Goal: Task Accomplishment & Management: Manage account settings

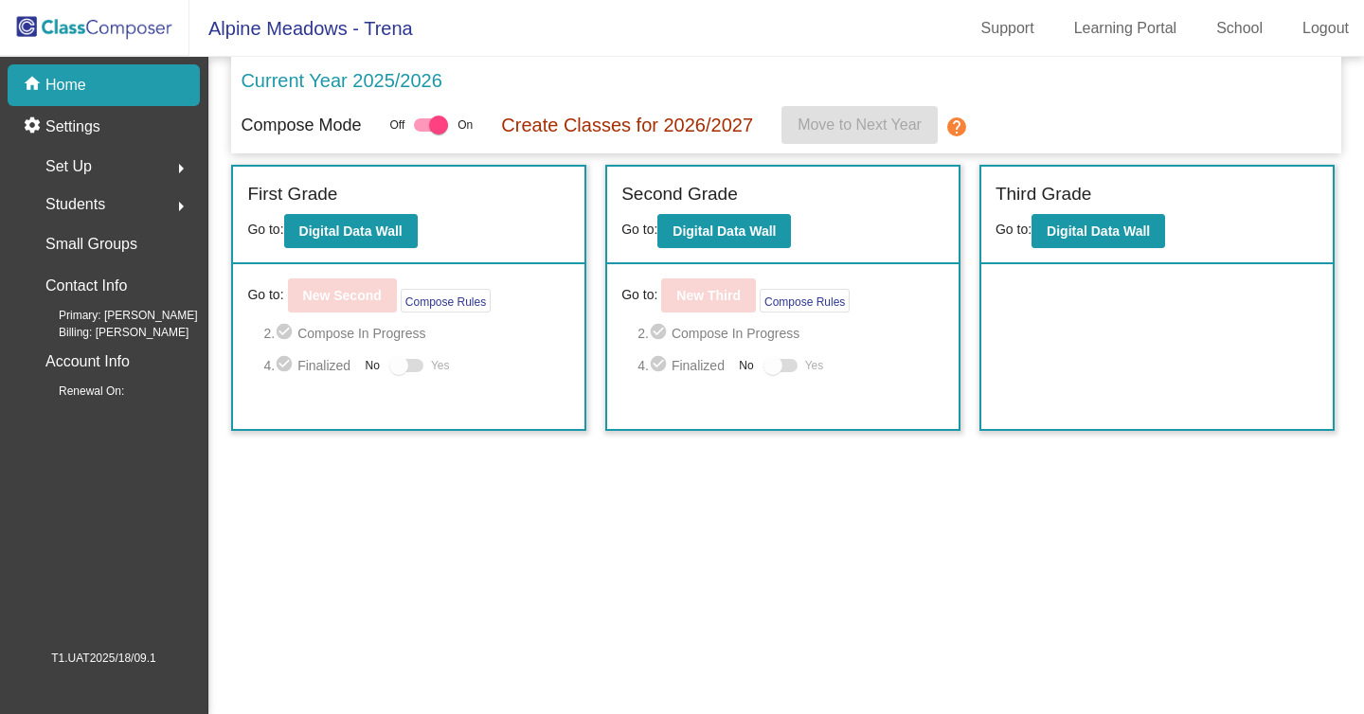
click at [105, 193] on span "Students" at bounding box center [75, 204] width 60 height 27
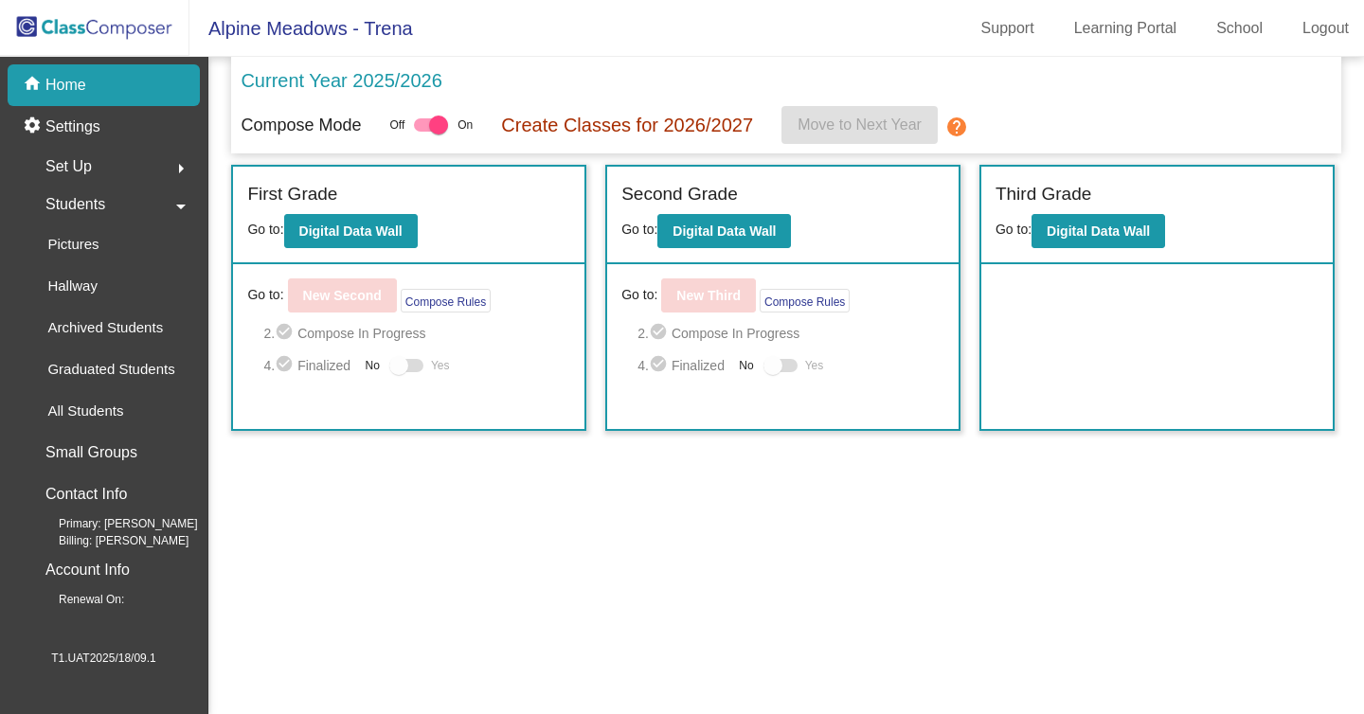
click at [99, 163] on div "Set Up arrow_right" at bounding box center [109, 167] width 181 height 38
click at [105, 285] on link "Users" at bounding box center [109, 290] width 181 height 42
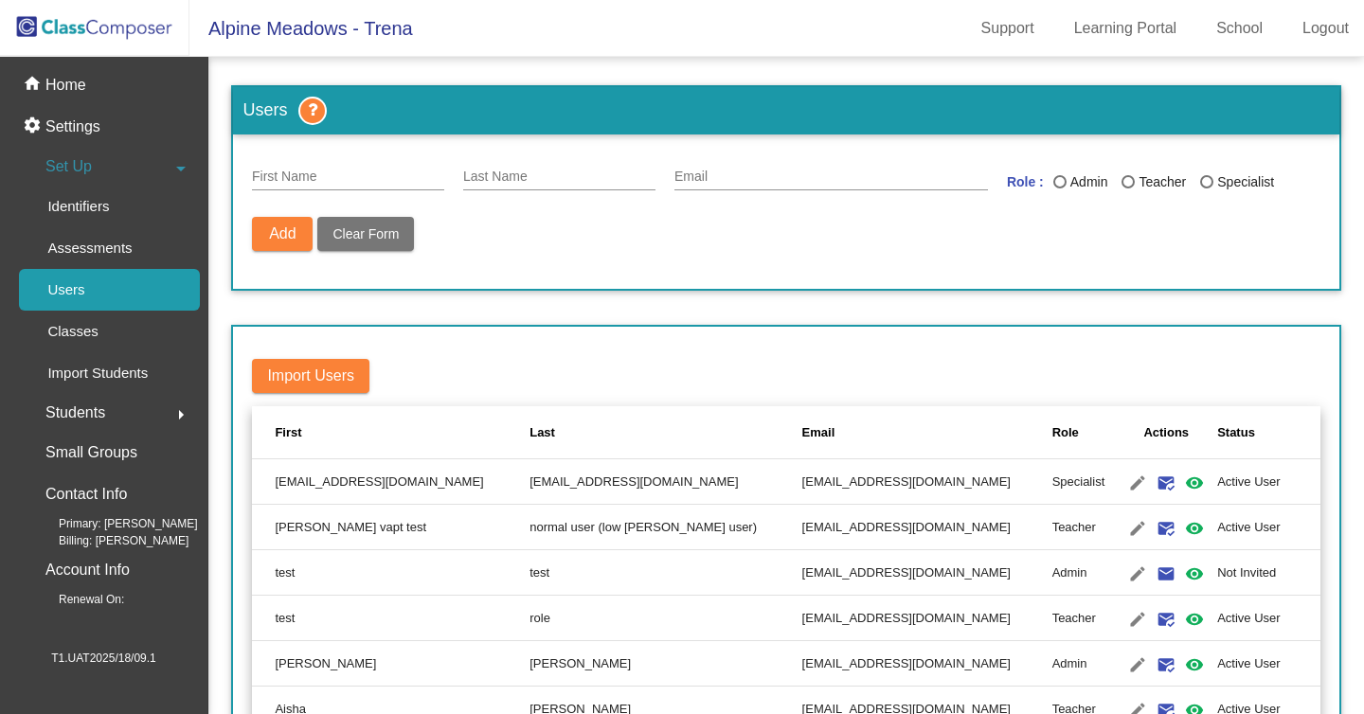
click at [367, 161] on div "First Name" at bounding box center [348, 171] width 192 height 37
click at [367, 176] on input "First Name" at bounding box center [348, 177] width 192 height 15
drag, startPoint x: 376, startPoint y: 176, endPoint x: 252, endPoint y: 177, distance: 124.1
click at [252, 177] on input "user(Attacker)" at bounding box center [348, 177] width 192 height 15
type input "user(Attacker)"
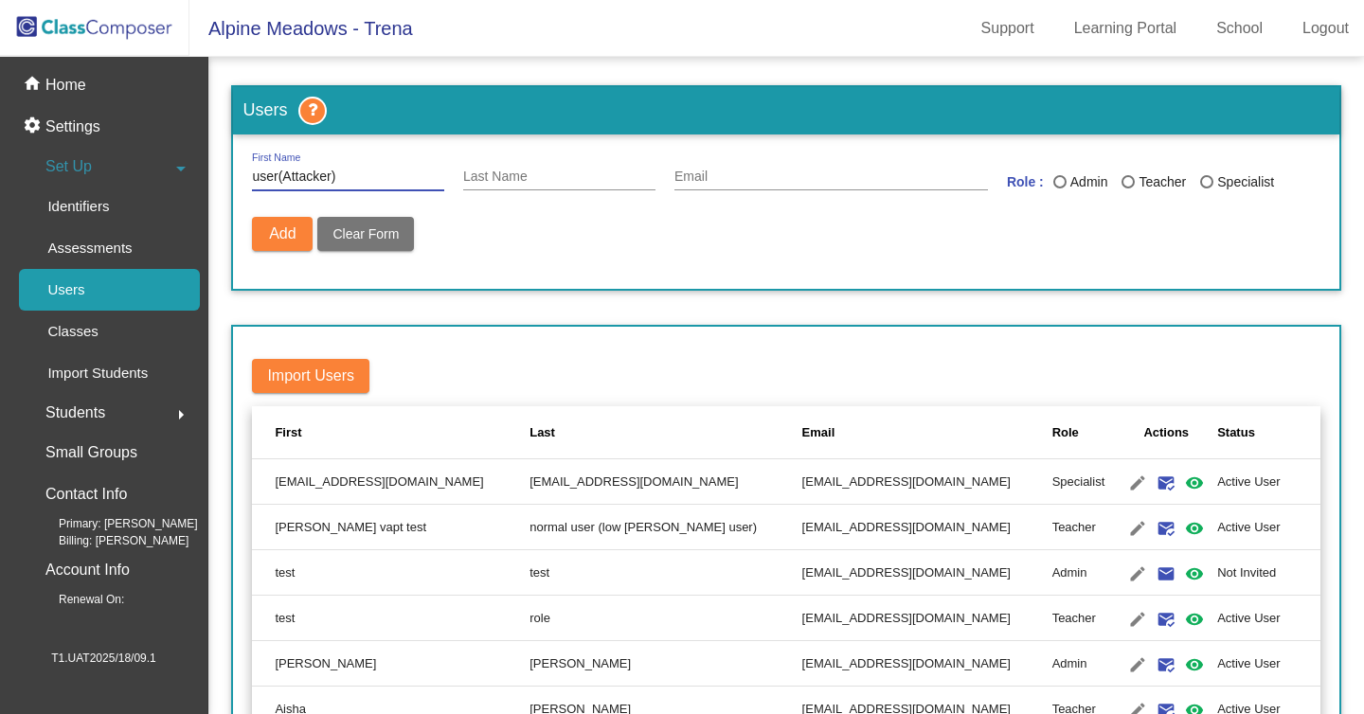
click at [552, 163] on div "Last Name" at bounding box center [559, 171] width 192 height 37
paste input "user(Attacker)"
type input "user(Attacker)"
click at [738, 174] on input "Email" at bounding box center [830, 177] width 313 height 15
paste input "[EMAIL_ADDRESS][DOMAIN_NAME]"
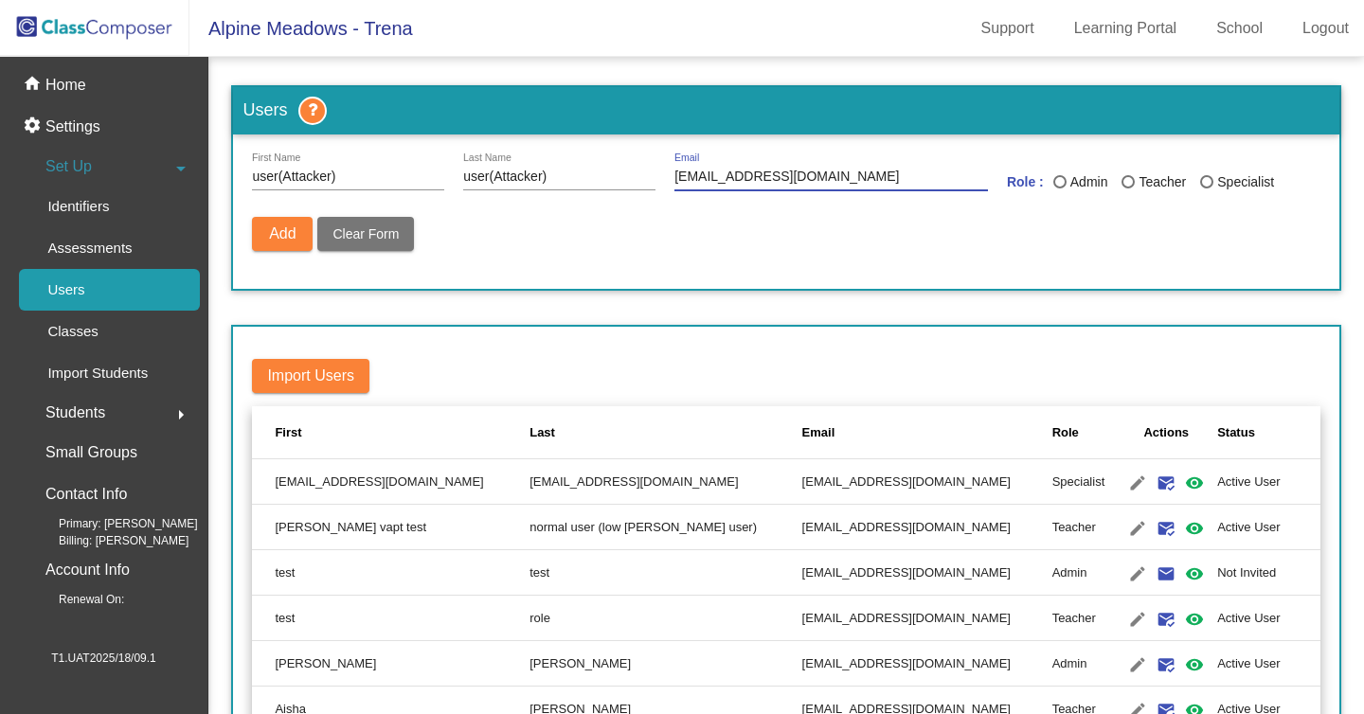
type input "[EMAIL_ADDRESS][DOMAIN_NAME]"
click at [1134, 178] on div "Last Name" at bounding box center [1127, 181] width 13 height 13
click at [1128, 188] on input "Teacher" at bounding box center [1127, 188] width 1 height 1
radio input "true"
click at [282, 235] on span "Add" at bounding box center [282, 233] width 27 height 16
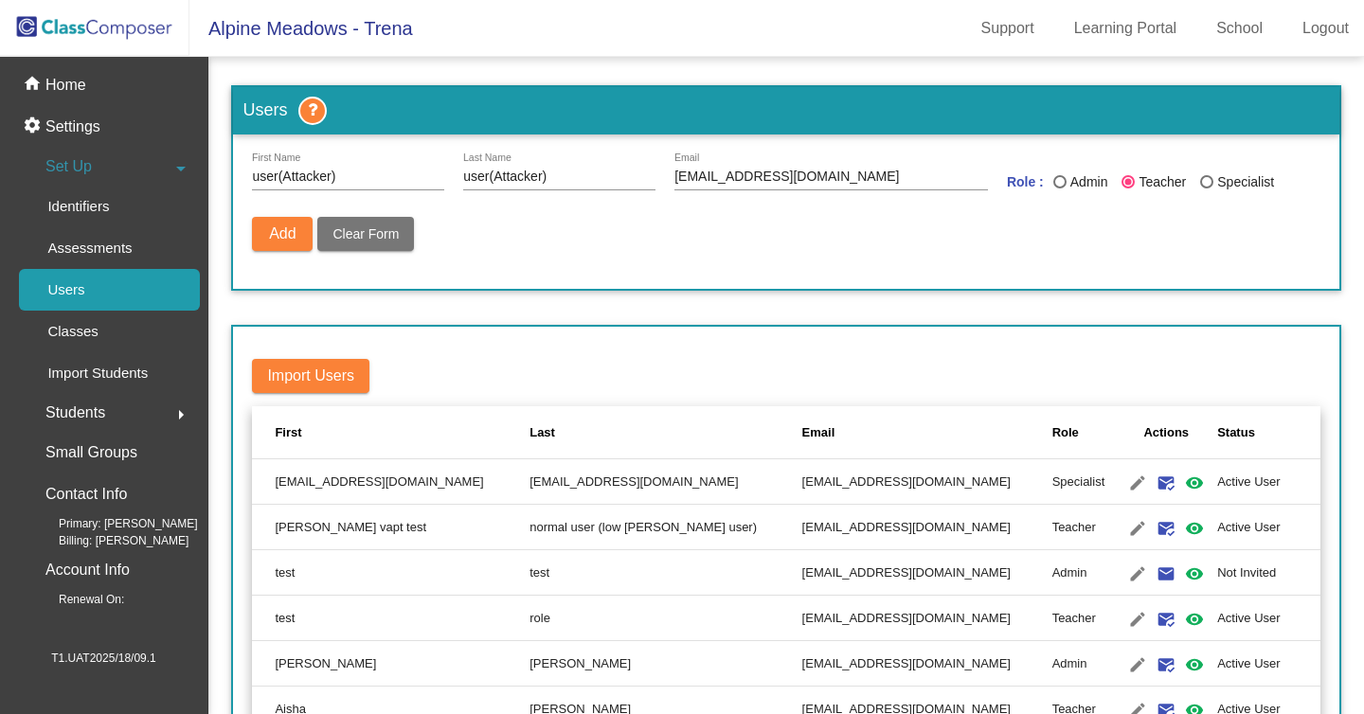
radio input "false"
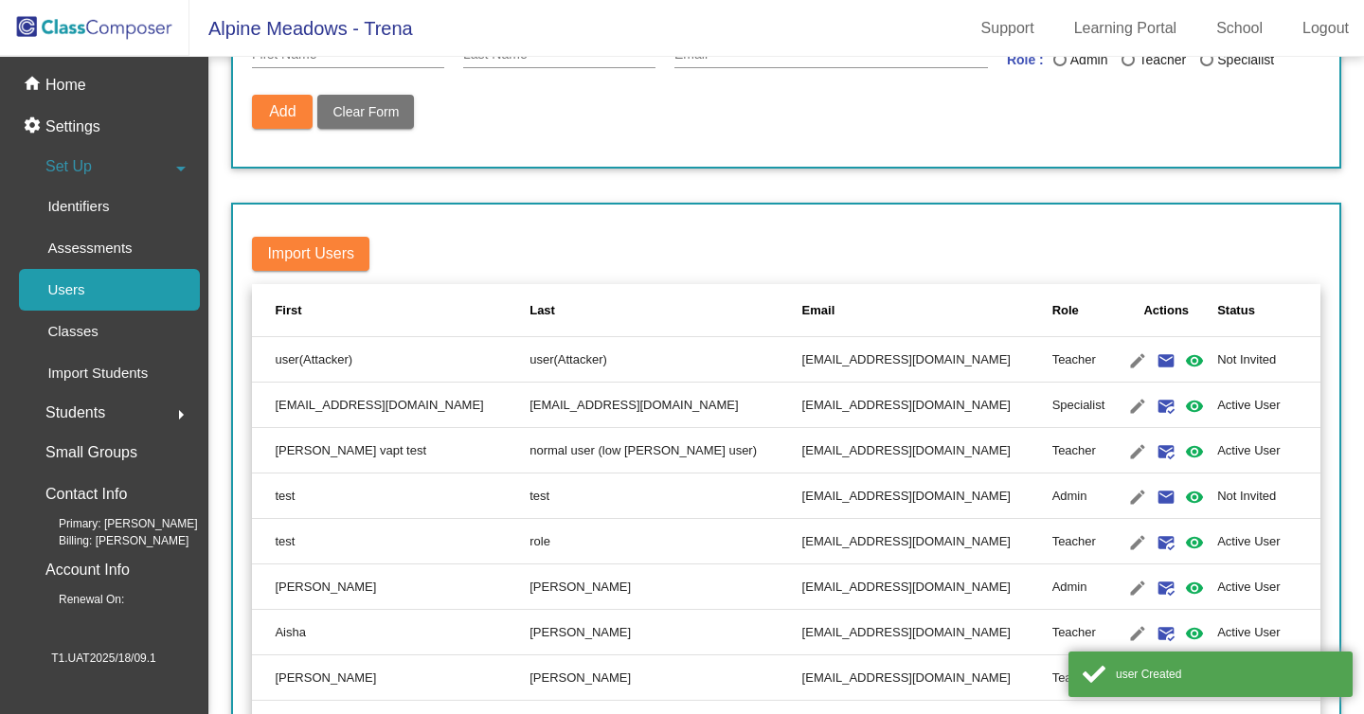
scroll to position [102, 0]
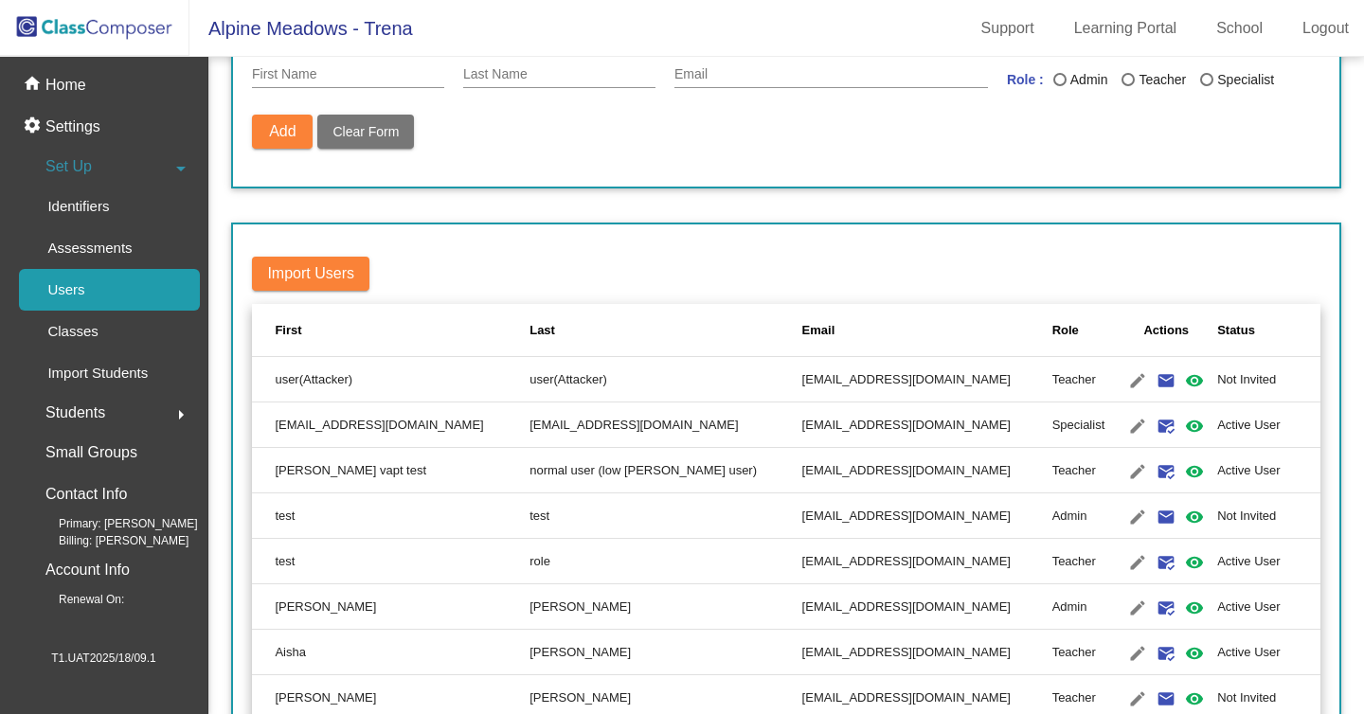
drag, startPoint x: 277, startPoint y: 375, endPoint x: 1054, endPoint y: 377, distance: 776.5
click at [1054, 377] on tr "user(Attacker) user(Attacker) [EMAIL_ADDRESS][DOMAIN_NAME] Teacher edit email m…" at bounding box center [785, 379] width 1067 height 45
click at [1063, 385] on td "Teacher" at bounding box center [1083, 379] width 63 height 45
click at [1154, 382] on mat-icon "email" at bounding box center [1165, 380] width 23 height 23
click at [1331, 36] on link "Logout" at bounding box center [1325, 28] width 77 height 30
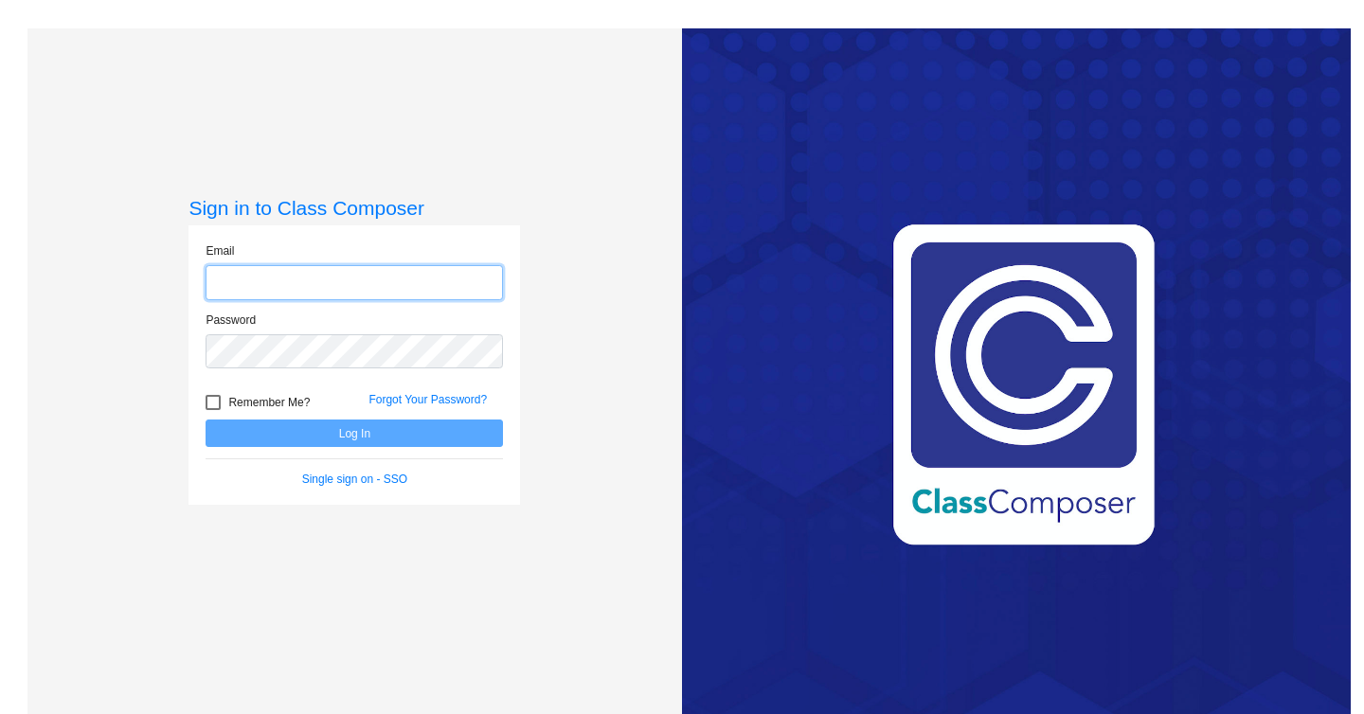
click at [377, 276] on input "email" at bounding box center [353, 282] width 297 height 35
paste input "[EMAIL_ADDRESS][DOMAIN_NAME]"
type input "[EMAIL_ADDRESS][DOMAIN_NAME]"
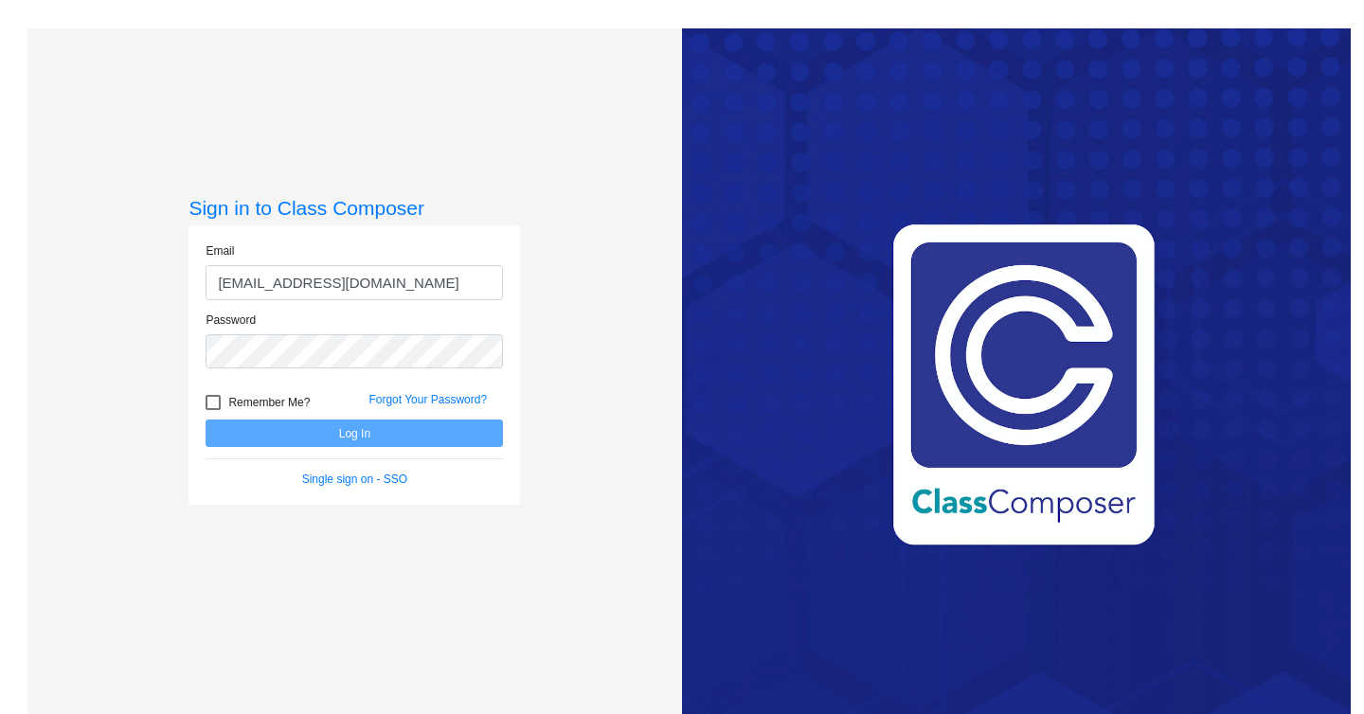
click at [587, 259] on div "Sign in to Class Composer Email [EMAIL_ADDRESS][DOMAIN_NAME] Password Remember …" at bounding box center [354, 385] width 654 height 714
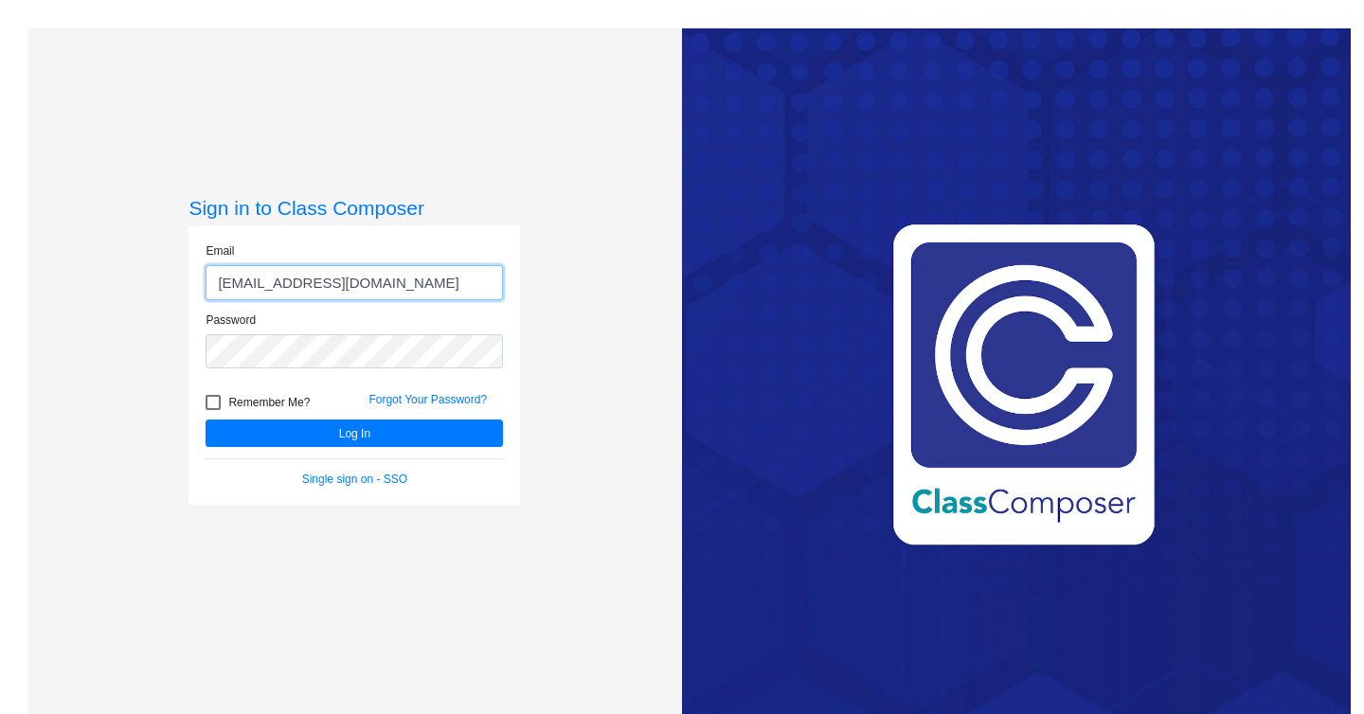
drag, startPoint x: 212, startPoint y: 279, endPoint x: 521, endPoint y: 296, distance: 309.2
click at [521, 296] on div "Sign in to Class Composer Email [EMAIL_ADDRESS][DOMAIN_NAME] Password Remember …" at bounding box center [354, 385] width 654 height 714
click at [536, 336] on div "Sign in to Class Composer Email [EMAIL_ADDRESS][DOMAIN_NAME] Password Remember …" at bounding box center [354, 385] width 654 height 714
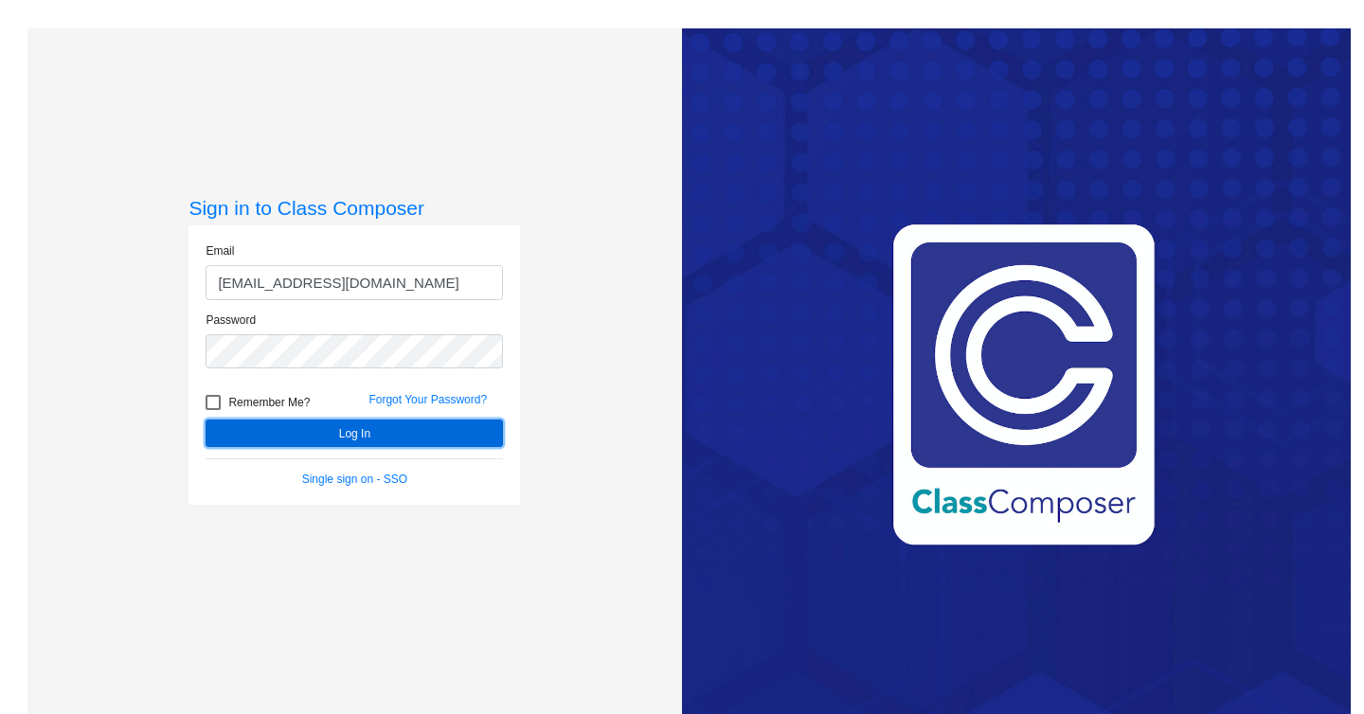
click at [447, 440] on button "Log In" at bounding box center [353, 433] width 297 height 27
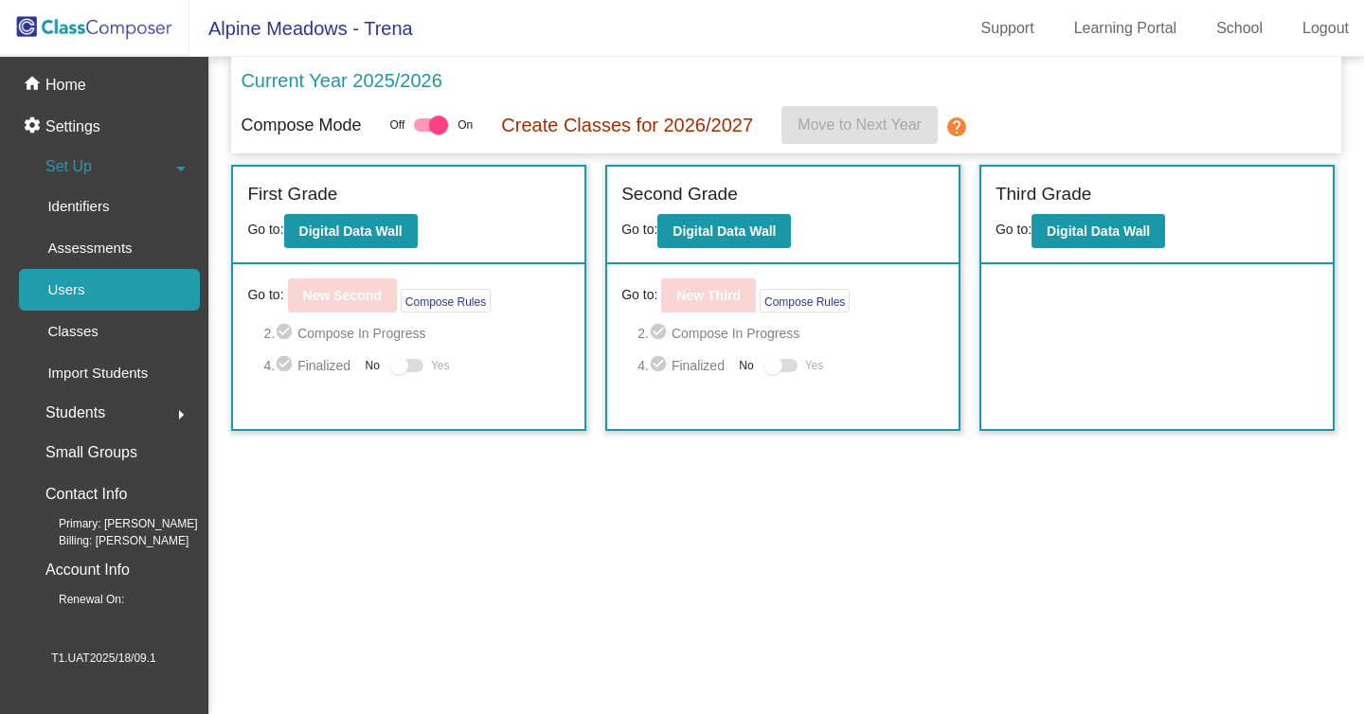
click at [109, 290] on link "Users" at bounding box center [109, 290] width 181 height 42
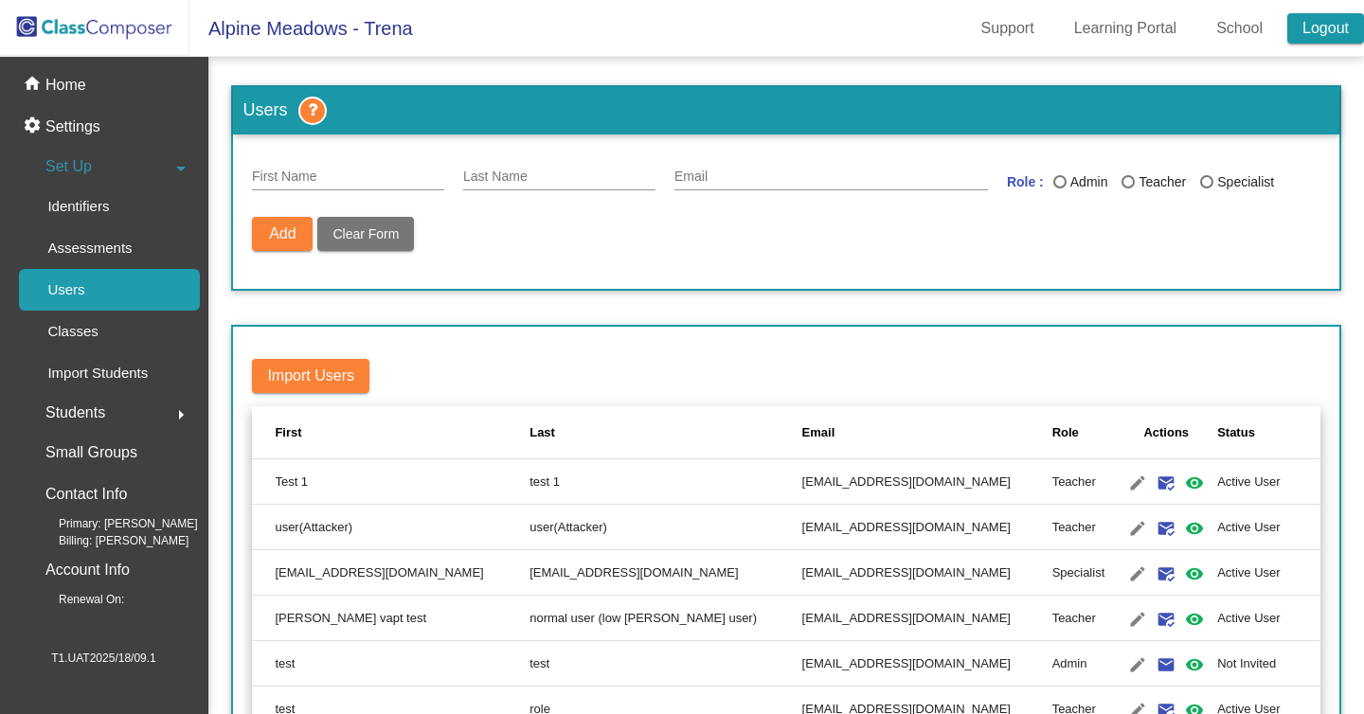
click at [1294, 41] on link "Logout" at bounding box center [1325, 28] width 77 height 30
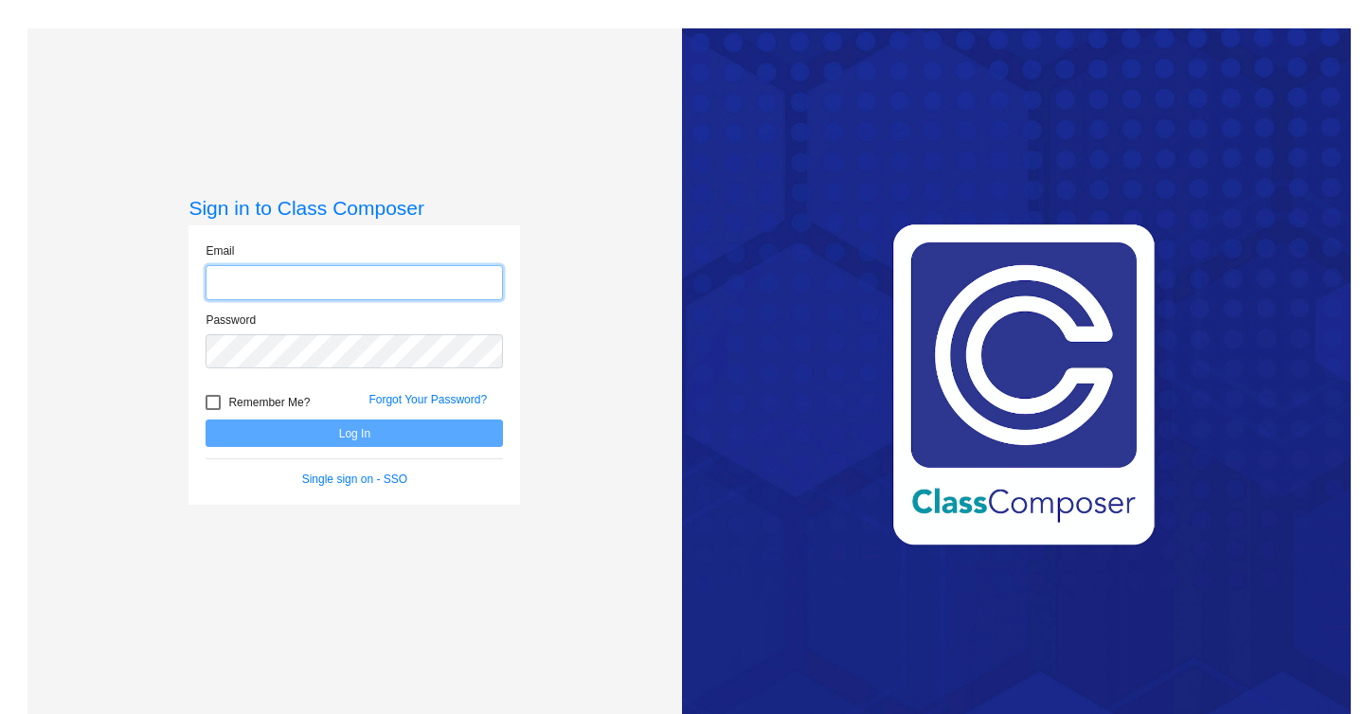
click at [388, 285] on input "email" at bounding box center [353, 282] width 297 height 35
paste input "[EMAIL_ADDRESS][DOMAIN_NAME]"
type input "[EMAIL_ADDRESS][DOMAIN_NAME]"
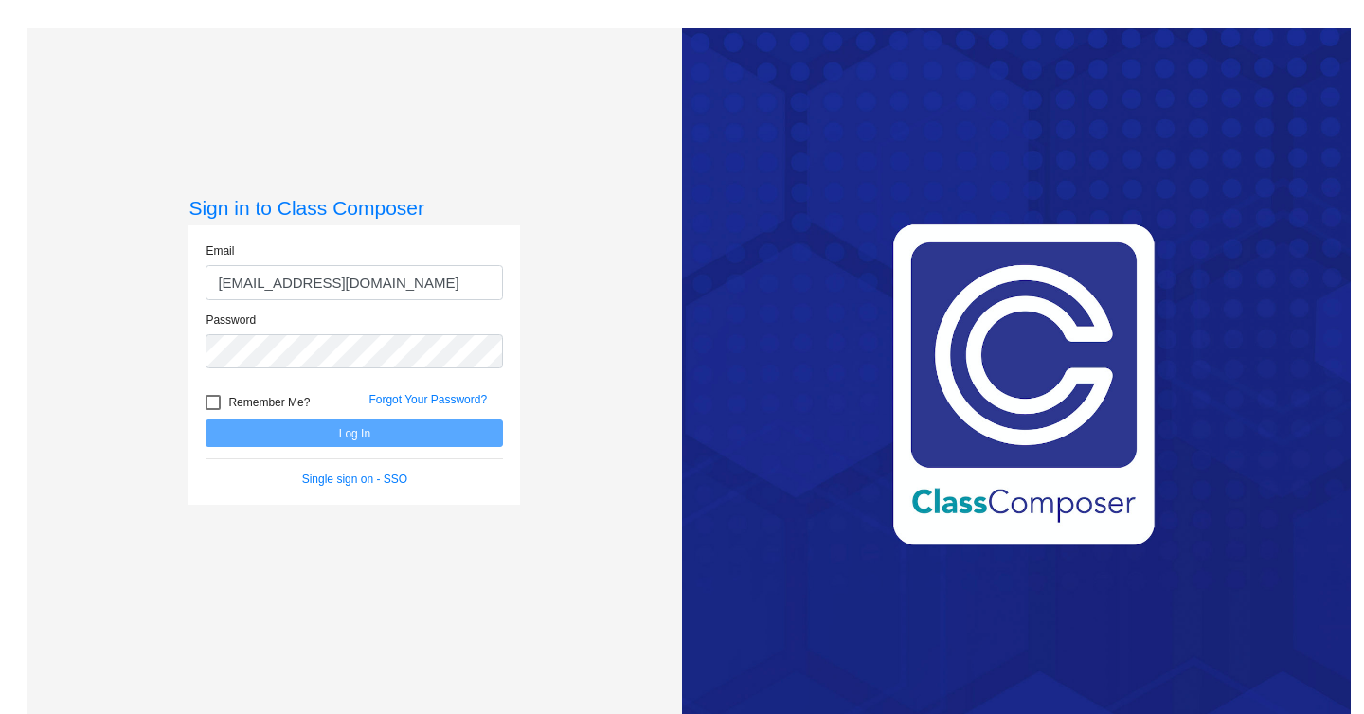
click at [629, 366] on div "Sign in to Class Composer Email [EMAIL_ADDRESS][DOMAIN_NAME] Password Remember …" at bounding box center [354, 385] width 654 height 714
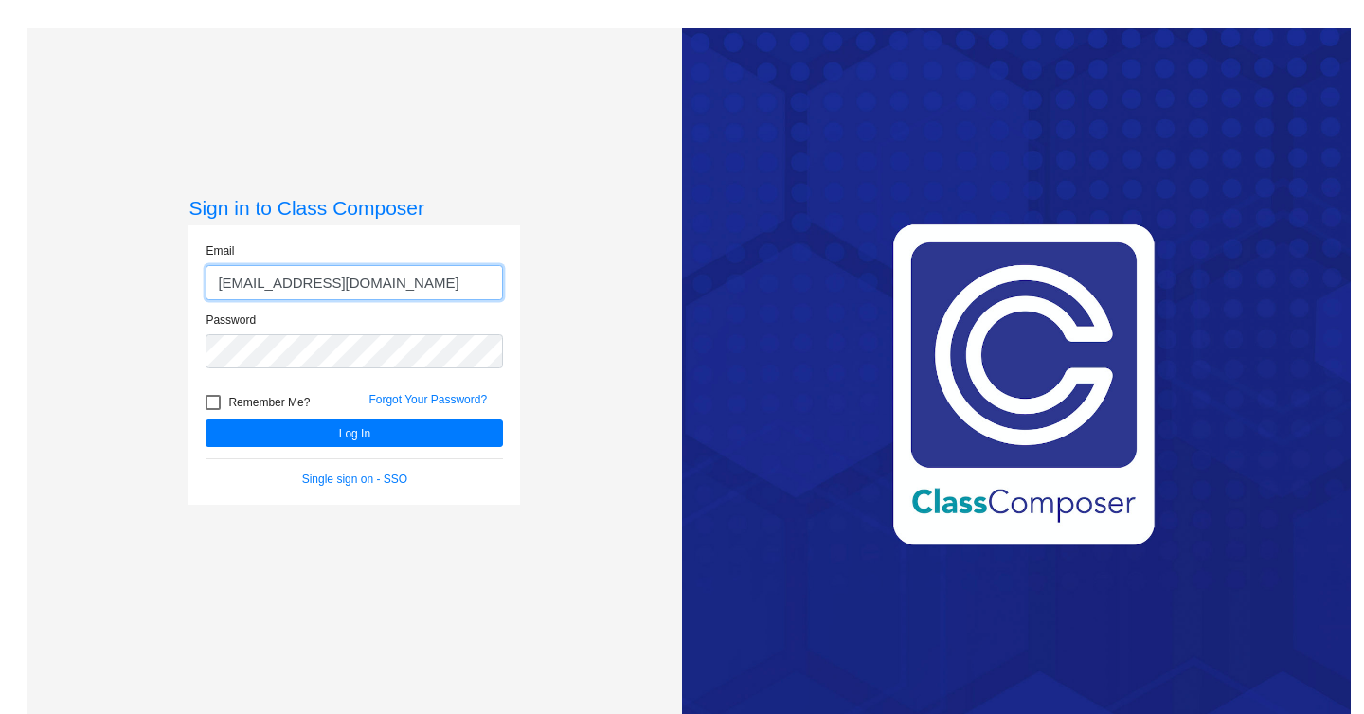
drag, startPoint x: 212, startPoint y: 277, endPoint x: 498, endPoint y: 284, distance: 286.1
click at [498, 284] on input "[EMAIL_ADDRESS][DOMAIN_NAME]" at bounding box center [353, 282] width 297 height 35
click at [572, 323] on div "Sign in to Class Composer Email [EMAIL_ADDRESS][DOMAIN_NAME] Password Remember …" at bounding box center [354, 385] width 654 height 714
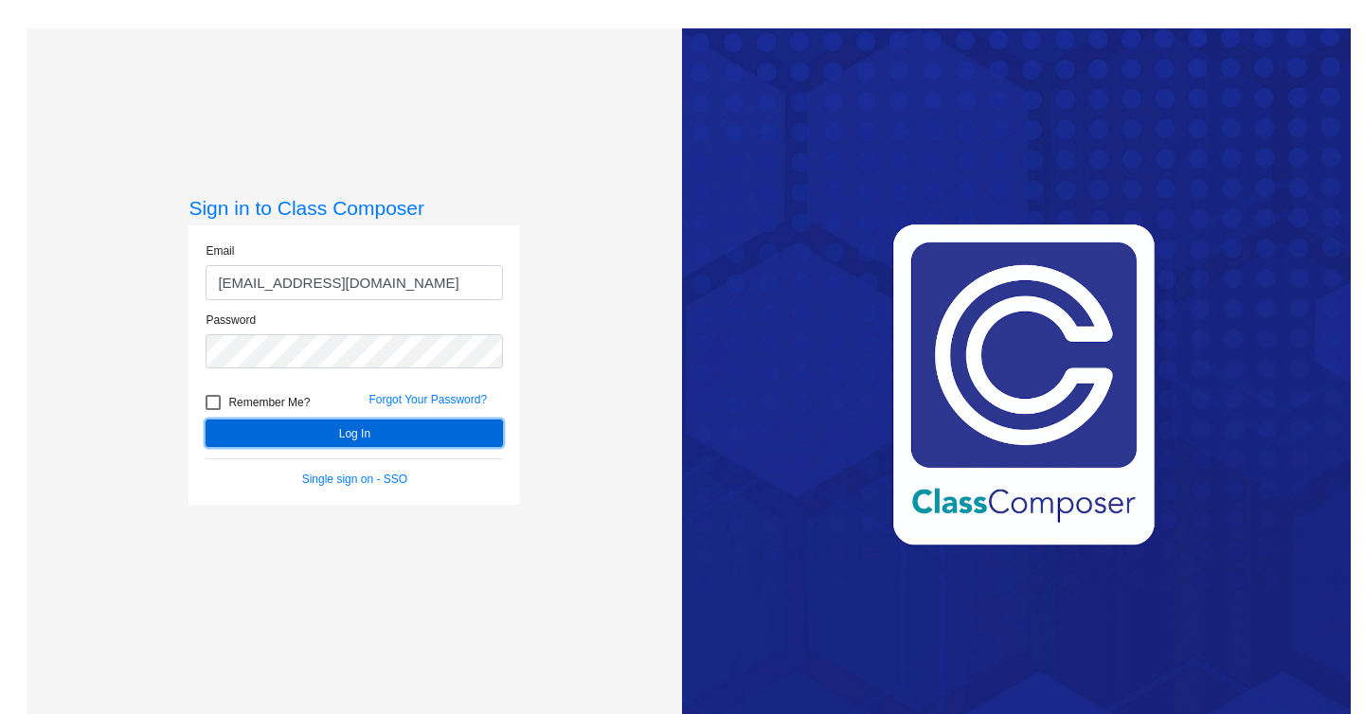
click at [463, 428] on button "Log In" at bounding box center [353, 433] width 297 height 27
click at [430, 423] on button "Log In" at bounding box center [353, 433] width 297 height 27
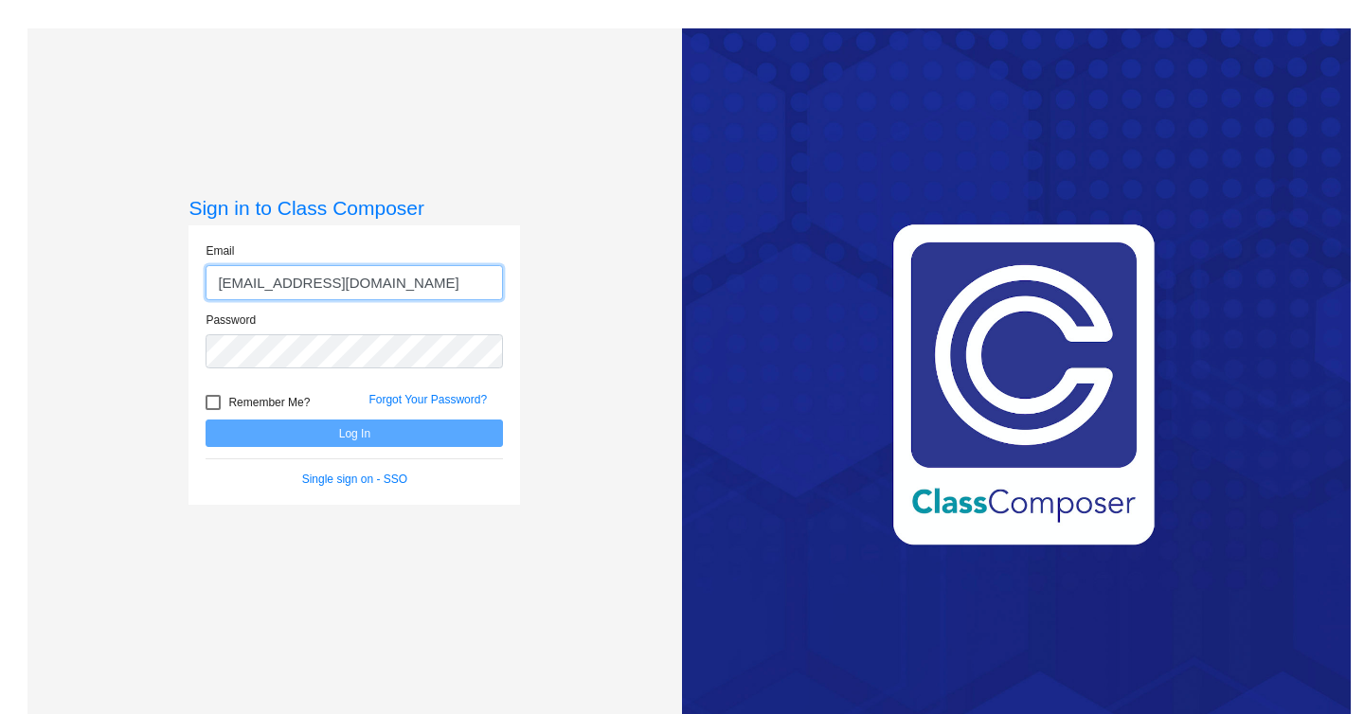
drag, startPoint x: 216, startPoint y: 274, endPoint x: 527, endPoint y: 287, distance: 310.9
click at [527, 287] on div "Sign in to Class Composer Email [EMAIL_ADDRESS][DOMAIN_NAME] Password Remember …" at bounding box center [354, 385] width 654 height 714
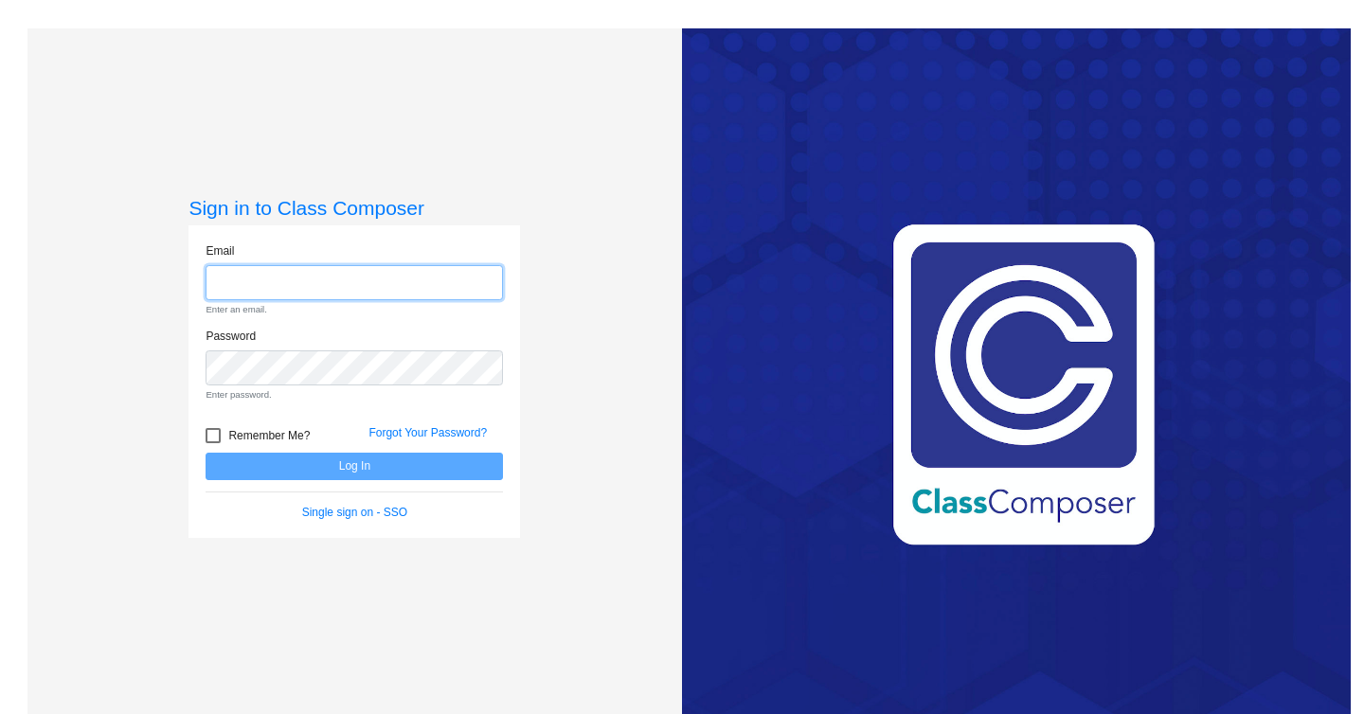
paste input "[EMAIL_ADDRESS][DOMAIN_NAME]"
type input "[EMAIL_ADDRESS][DOMAIN_NAME]"
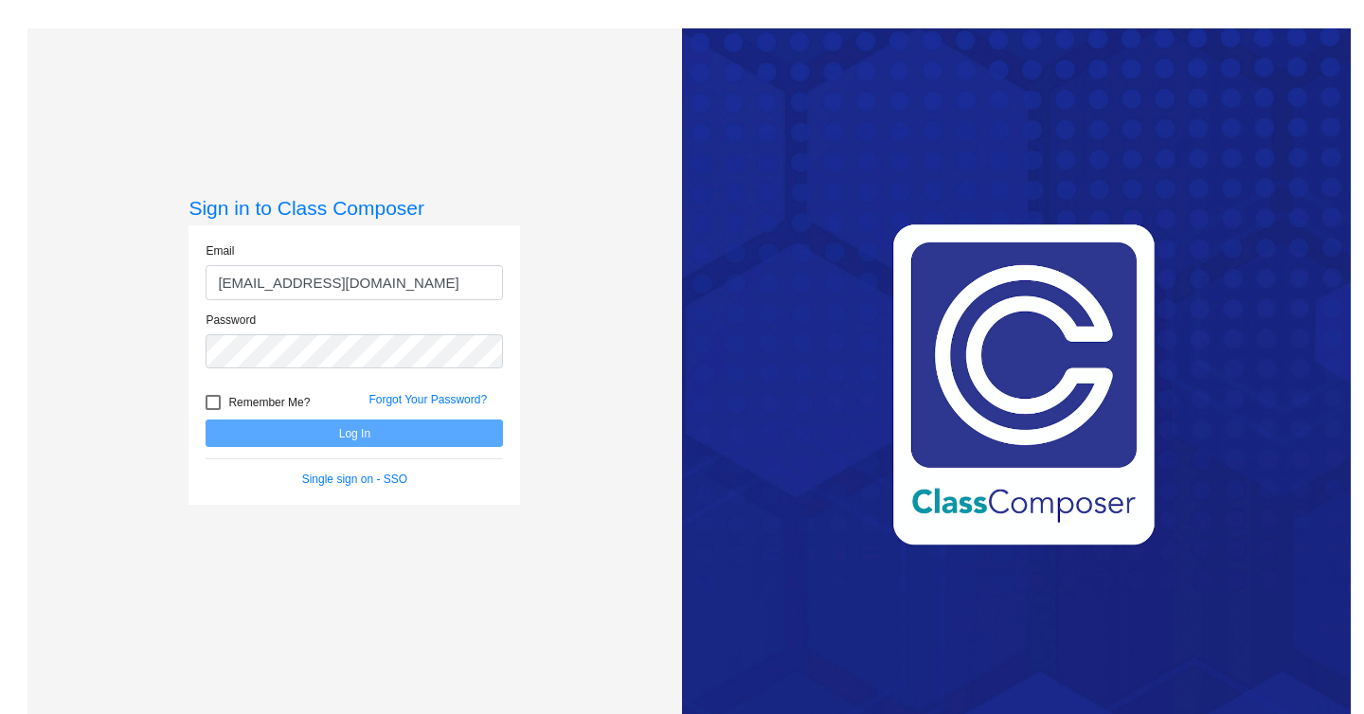
click at [578, 330] on div "Sign in to Class Composer Email [EMAIL_ADDRESS][DOMAIN_NAME] Password Remember …" at bounding box center [354, 385] width 654 height 714
click at [411, 436] on button "Log In" at bounding box center [353, 433] width 297 height 27
